Goal: Task Accomplishment & Management: Manage account settings

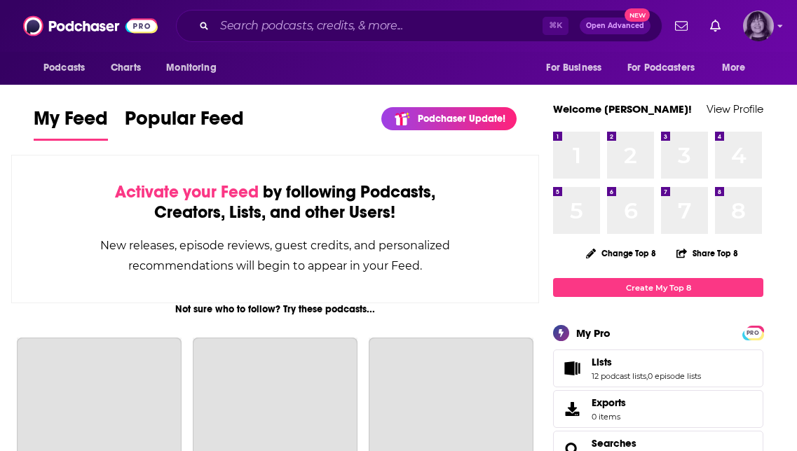
click at [769, 26] on img "Logged in as parkdalepublicity1" at bounding box center [758, 26] width 31 height 31
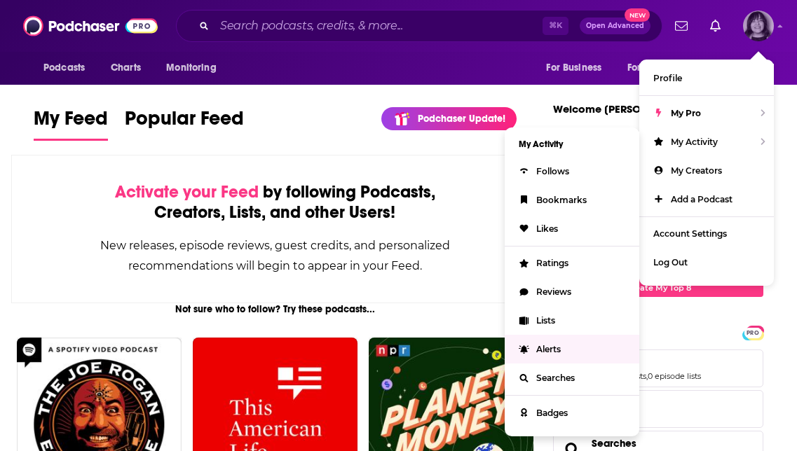
click at [532, 348] on link "Alerts" at bounding box center [571, 349] width 135 height 29
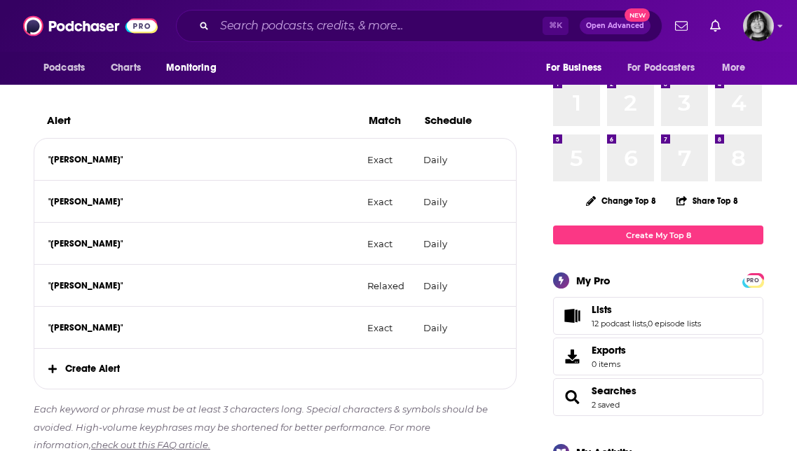
scroll to position [242, 0]
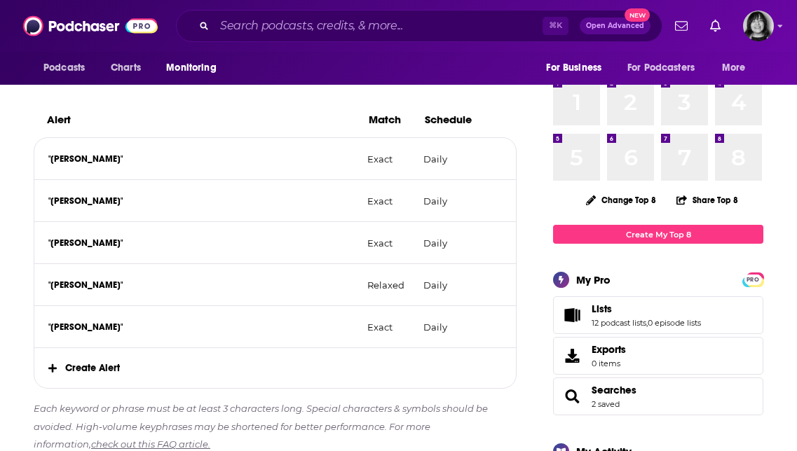
click at [109, 364] on span "Create Alert" at bounding box center [274, 368] width 481 height 40
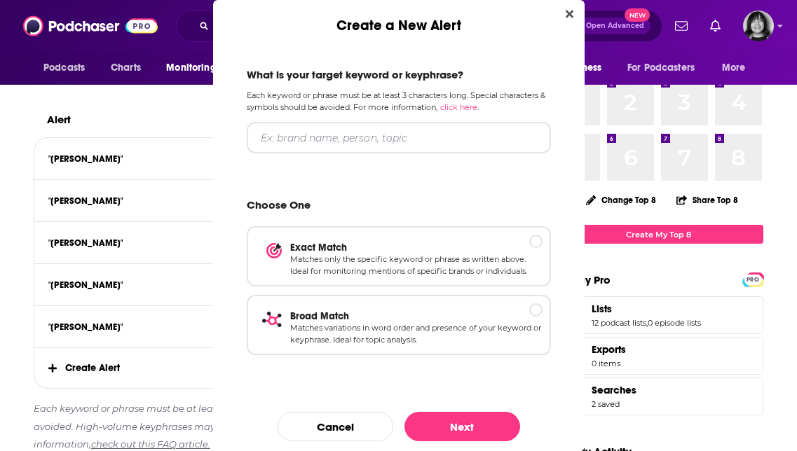
scroll to position [0, 0]
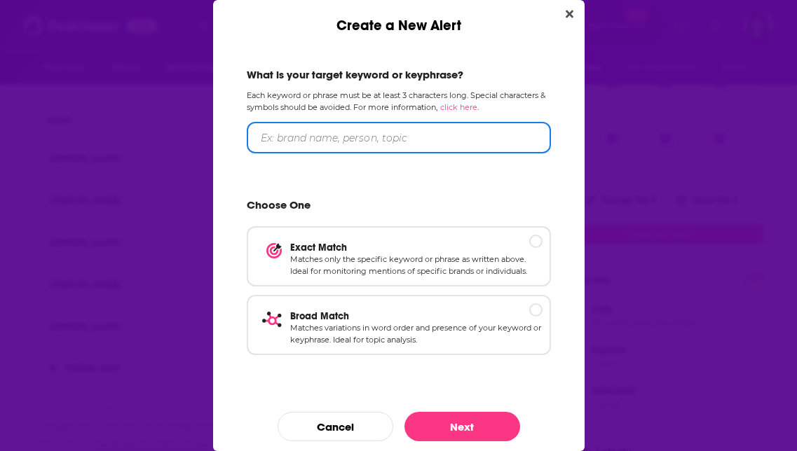
click at [303, 144] on input "Create a New Alert" at bounding box center [399, 138] width 304 height 32
type input "[PERSON_NAME]"
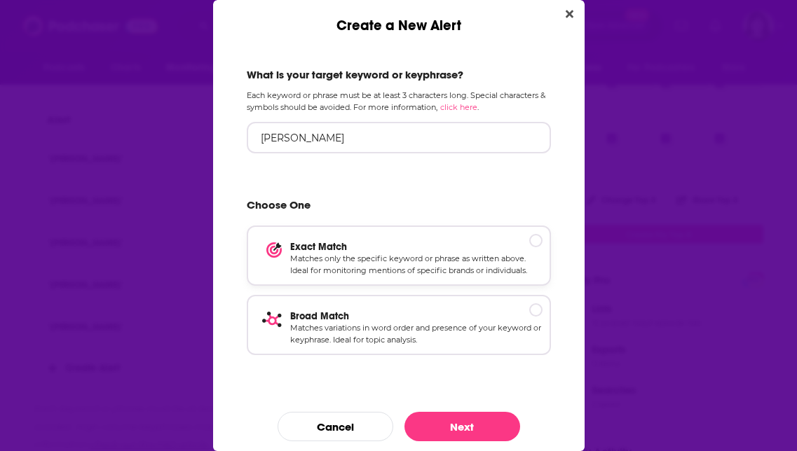
click at [359, 247] on p "Exact Match" at bounding box center [416, 247] width 252 height 12
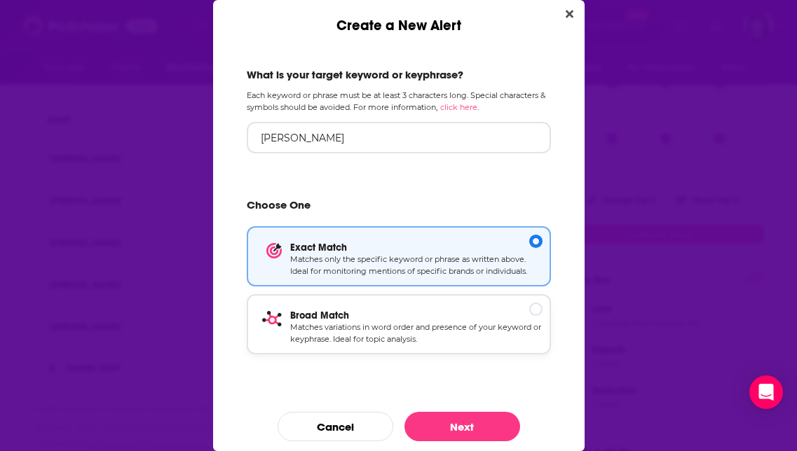
click at [362, 328] on p "Matches variations in word order and presence of your keyword or keyphrase. Ide…" at bounding box center [416, 334] width 252 height 25
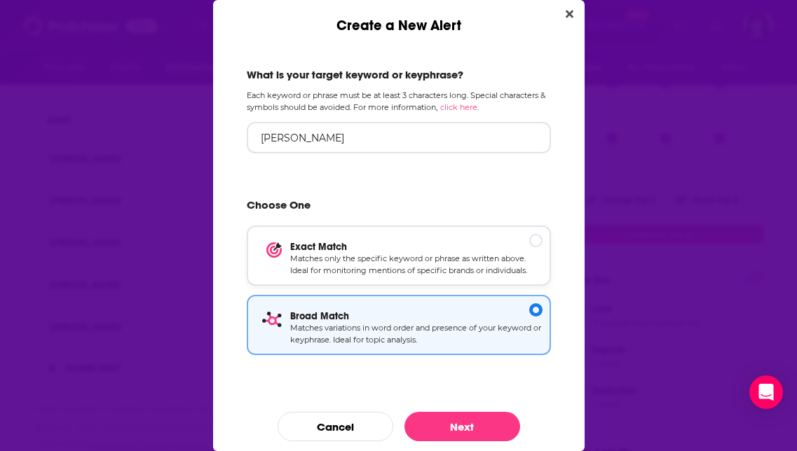
click at [381, 257] on p "Matches only the specific keyword or phrase as written above. Ideal for monitor…" at bounding box center [416, 265] width 252 height 25
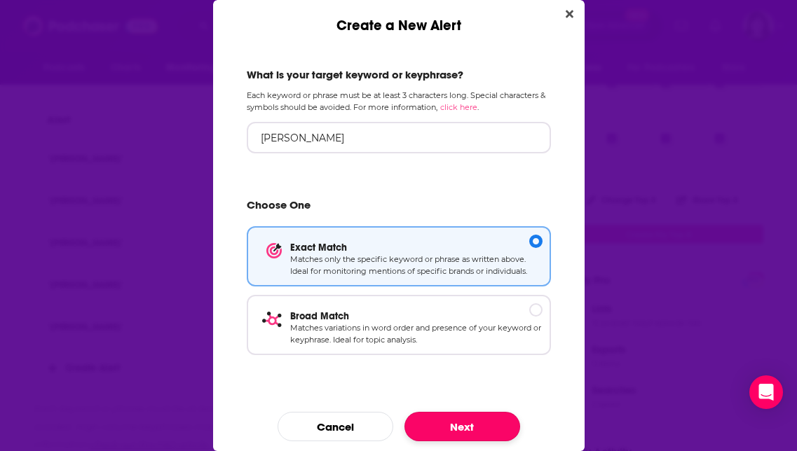
click at [434, 418] on button "Next" at bounding box center [462, 426] width 116 height 29
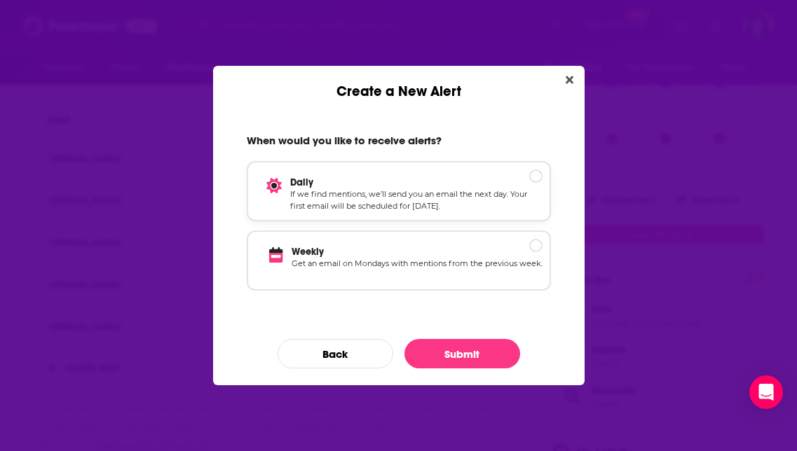
click at [449, 198] on p "If we find mentions, we’ll send you an email the next day. Your first email wil…" at bounding box center [416, 200] width 252 height 25
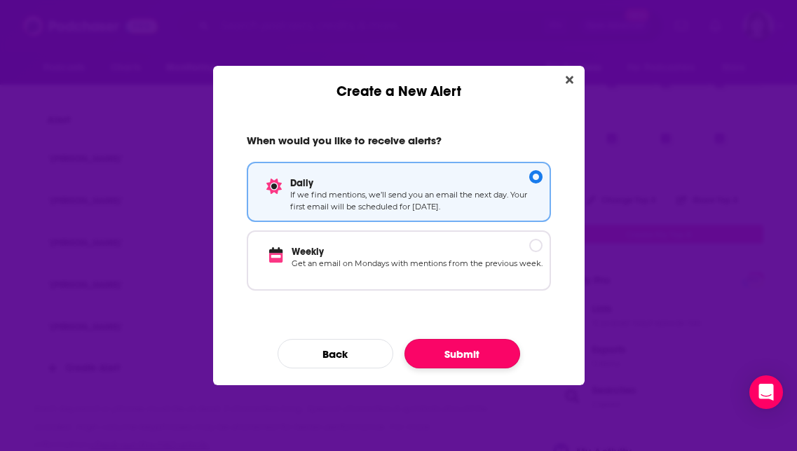
click at [451, 358] on button "Submit" at bounding box center [462, 353] width 116 height 29
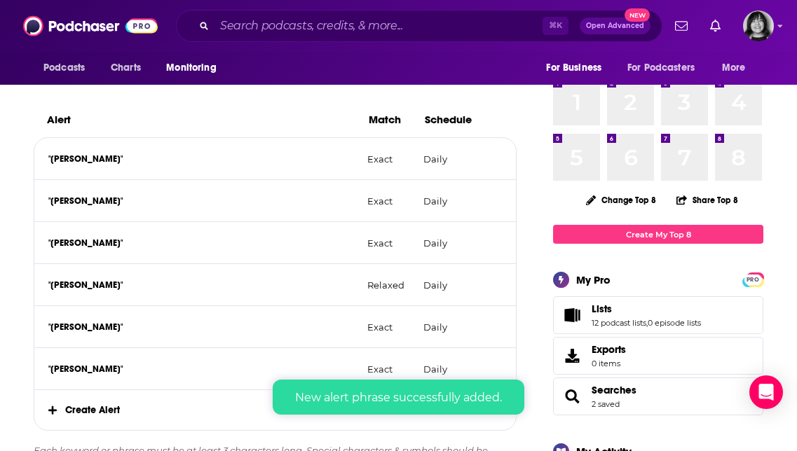
scroll to position [247, 0]
